Goal: Book appointment/travel/reservation

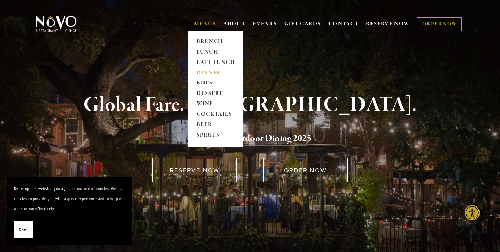
click at [209, 71] on link "DINNER" at bounding box center [215, 73] width 43 height 10
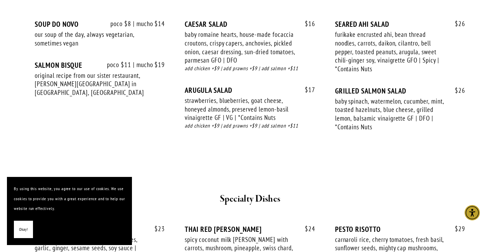
scroll to position [822, 0]
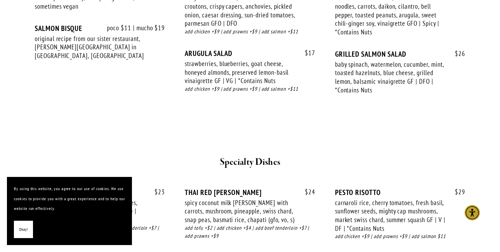
click at [22, 220] on section "By using this website, you agree to our use of cookies. We use cookies to provi…" at bounding box center [69, 211] width 125 height 68
click at [25, 234] on span "Okay!" at bounding box center [23, 229] width 9 height 10
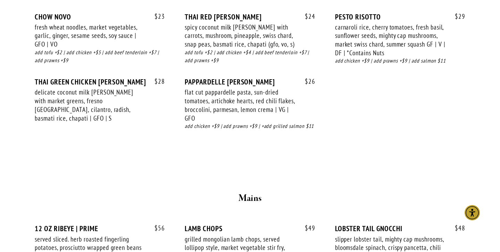
scroll to position [998, 0]
